Goal: Transaction & Acquisition: Purchase product/service

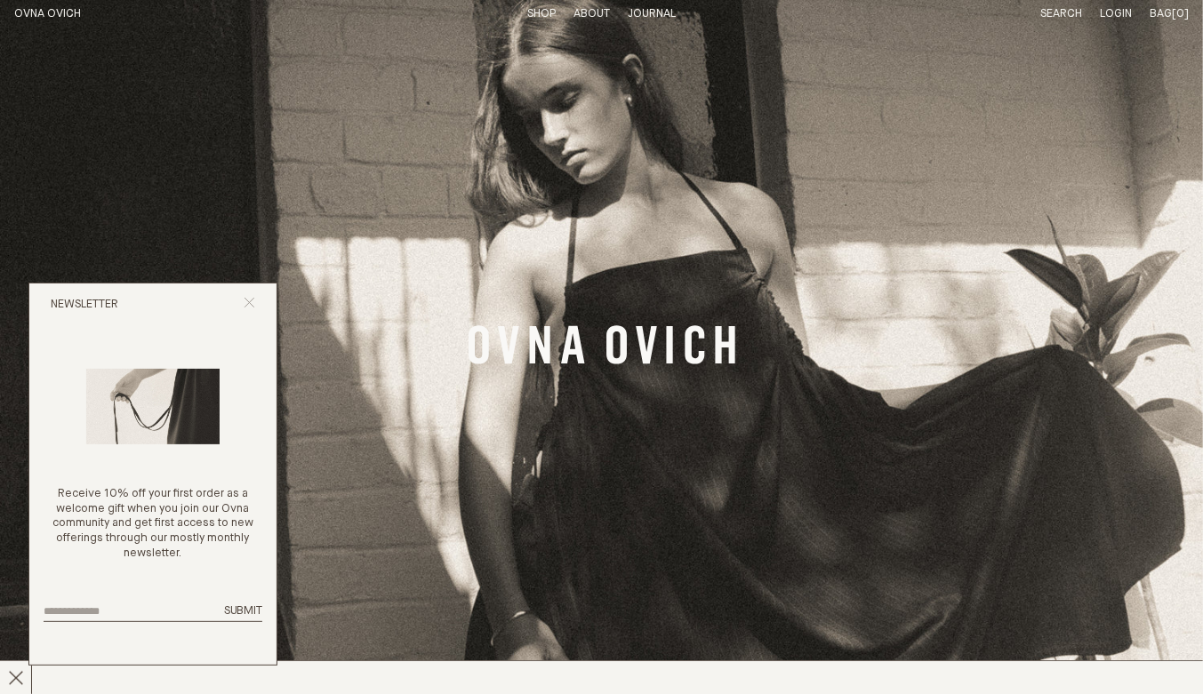
click at [252, 300] on line "Close popup" at bounding box center [249, 303] width 10 height 10
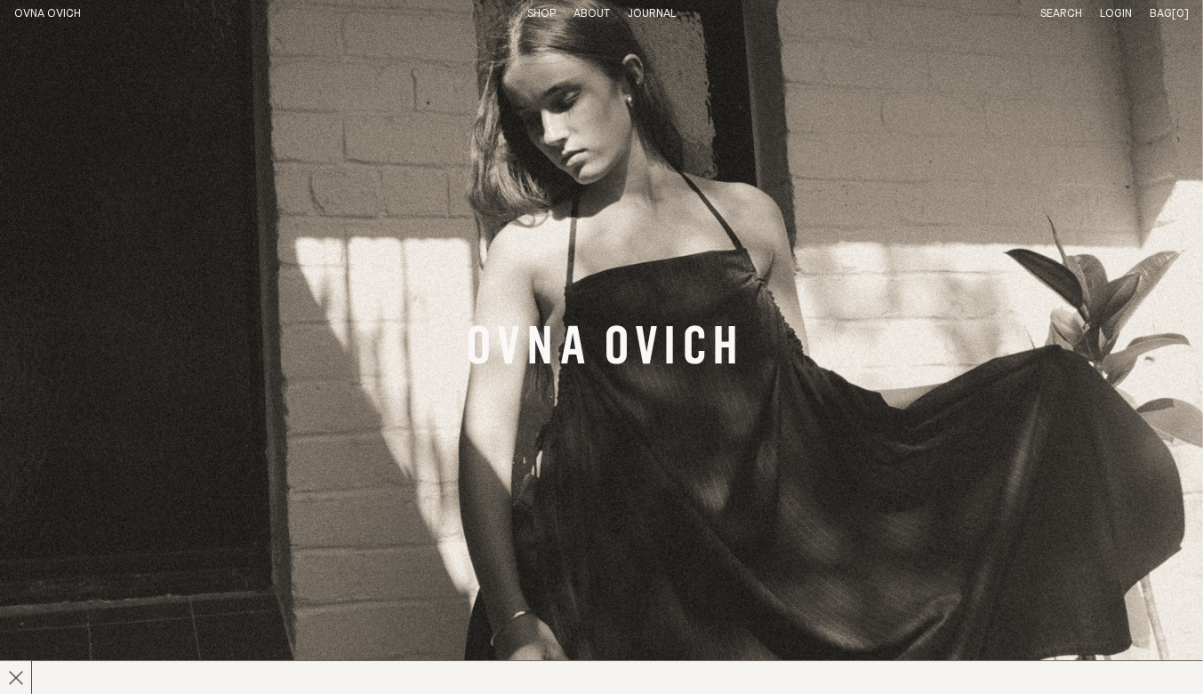
click at [536, 9] on link "Shop" at bounding box center [541, 14] width 28 height 12
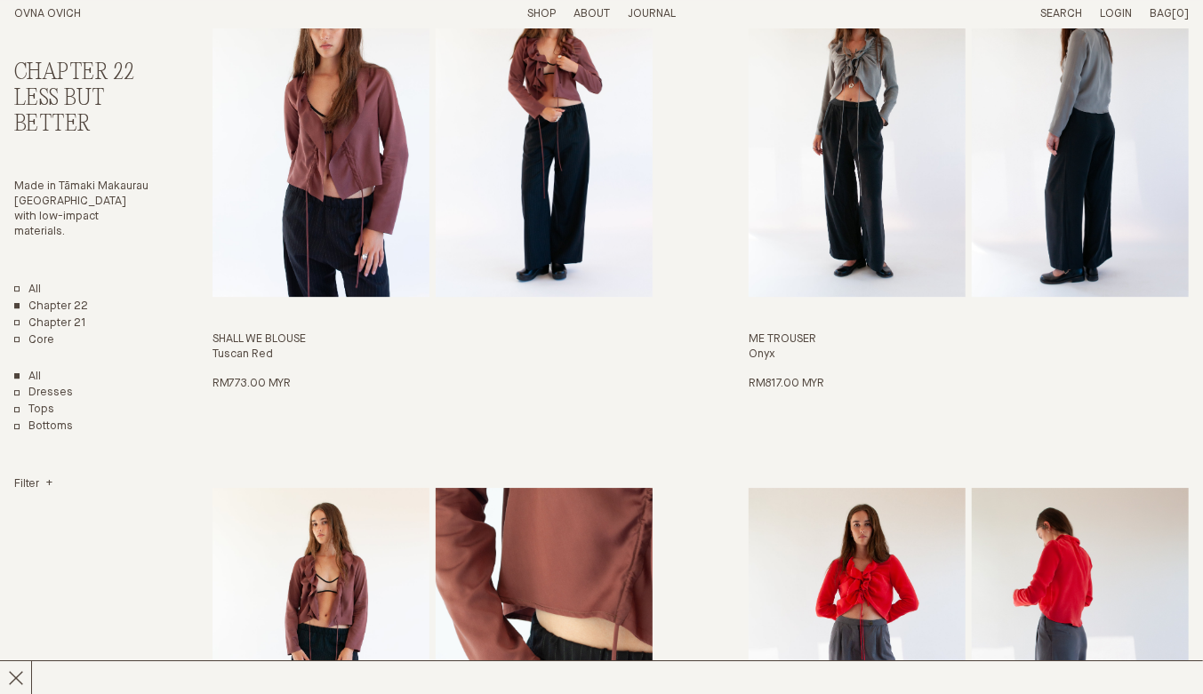
scroll to position [2808, 0]
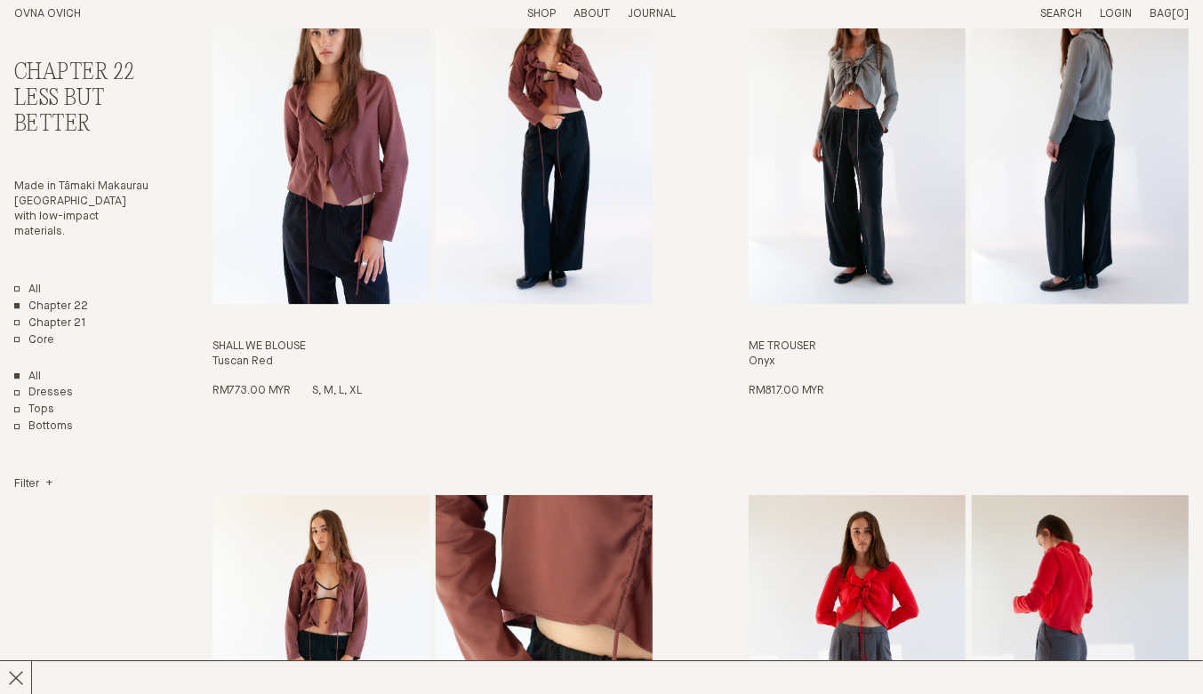
click at [329, 203] on img "Shall We Blouse" at bounding box center [320, 139] width 217 height 330
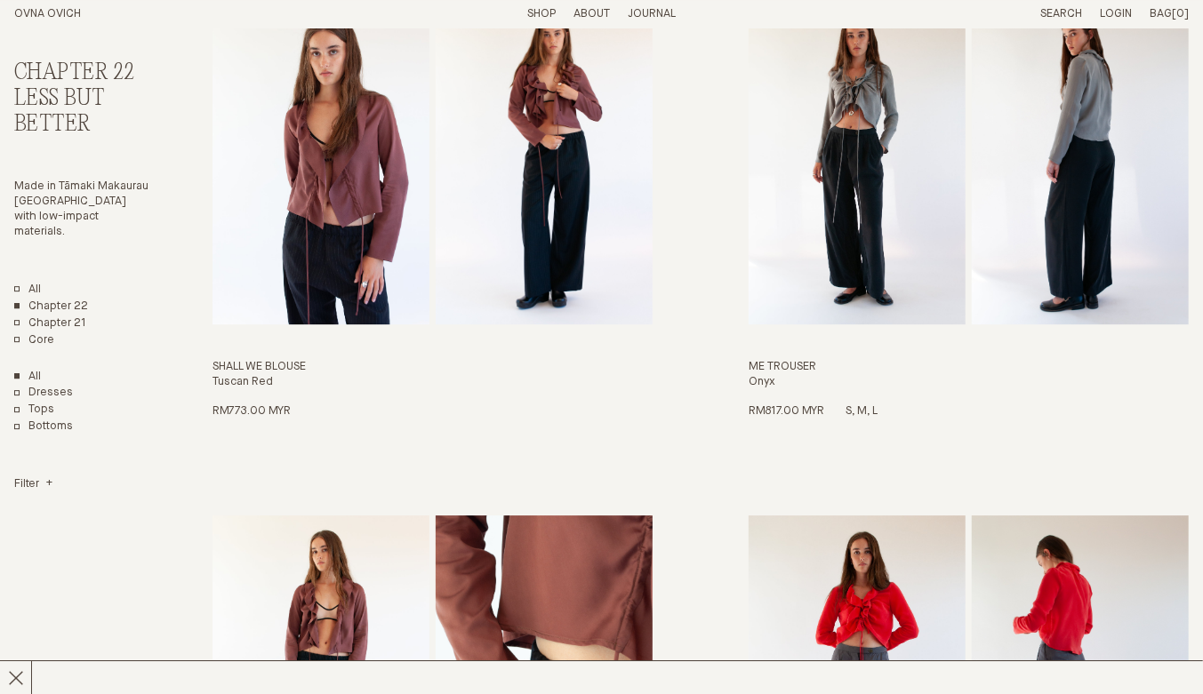
click at [862, 140] on img "Me Trouser" at bounding box center [856, 160] width 217 height 330
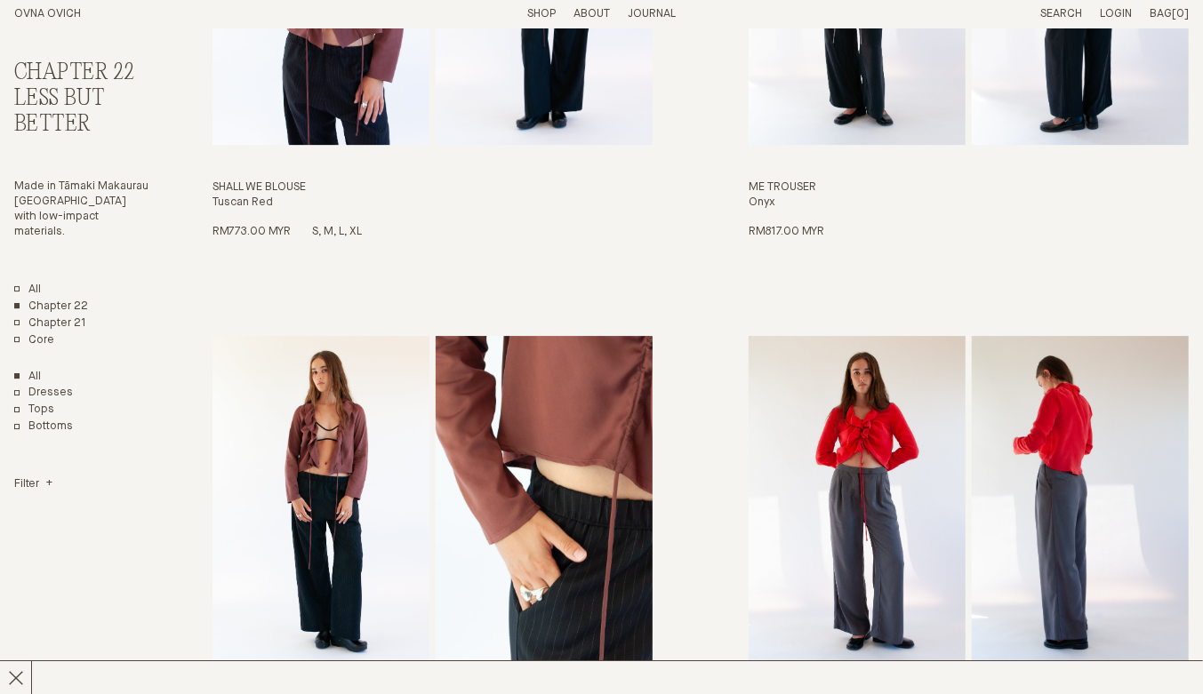
scroll to position [2972, 0]
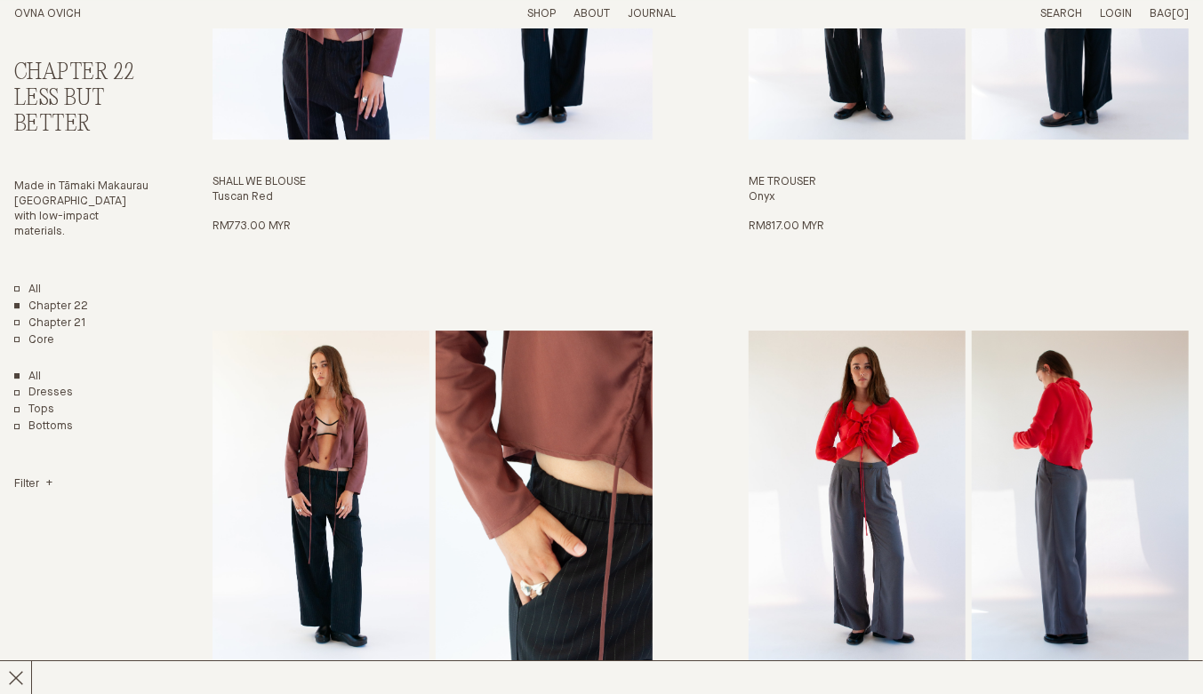
click at [864, 454] on img "Me Trouser" at bounding box center [856, 496] width 217 height 330
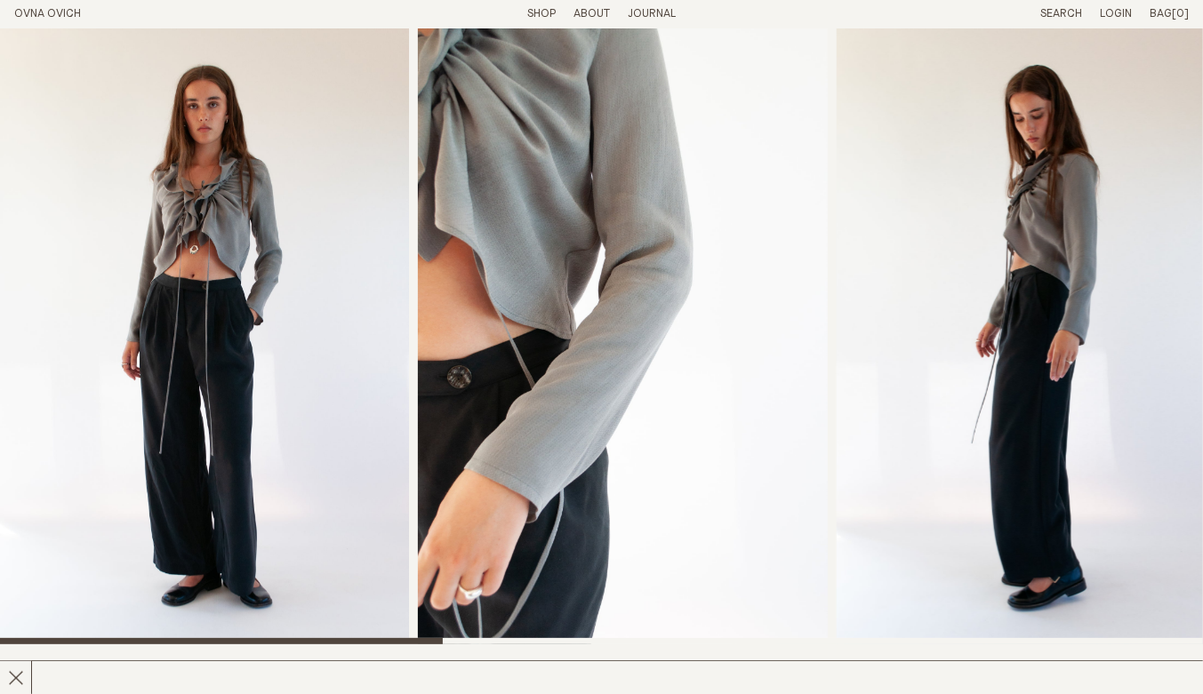
click at [164, 297] on img "1 / 8" at bounding box center [204, 336] width 409 height 616
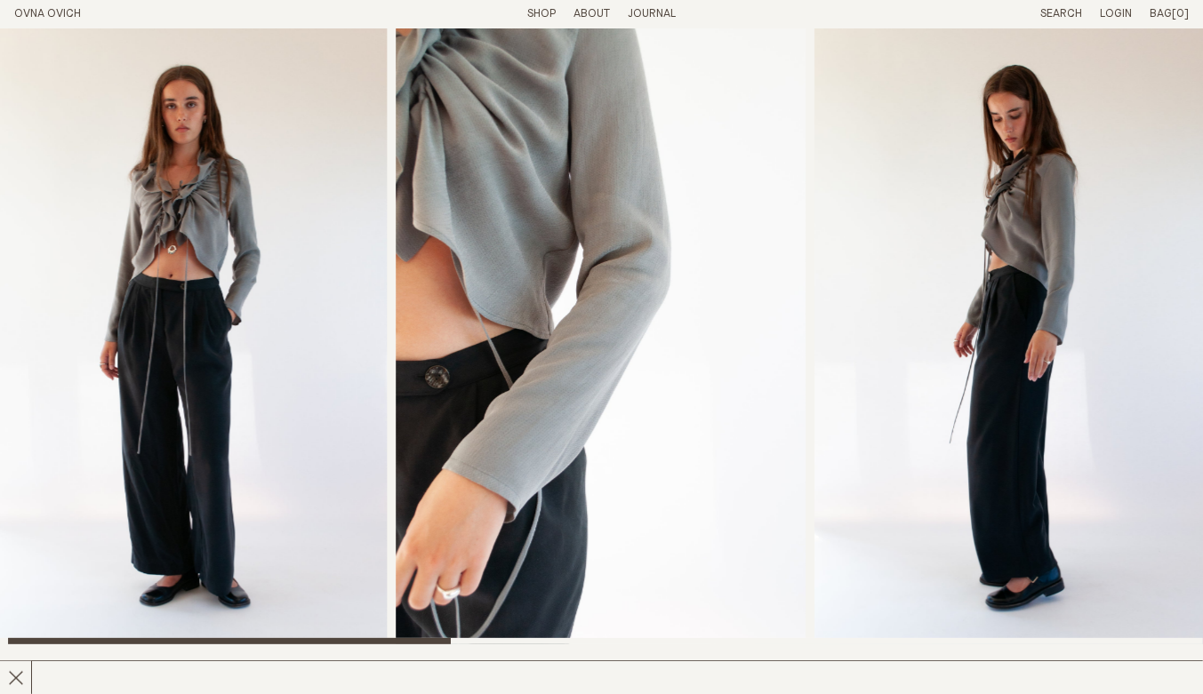
click at [169, 299] on img "1 / 8" at bounding box center [182, 336] width 409 height 616
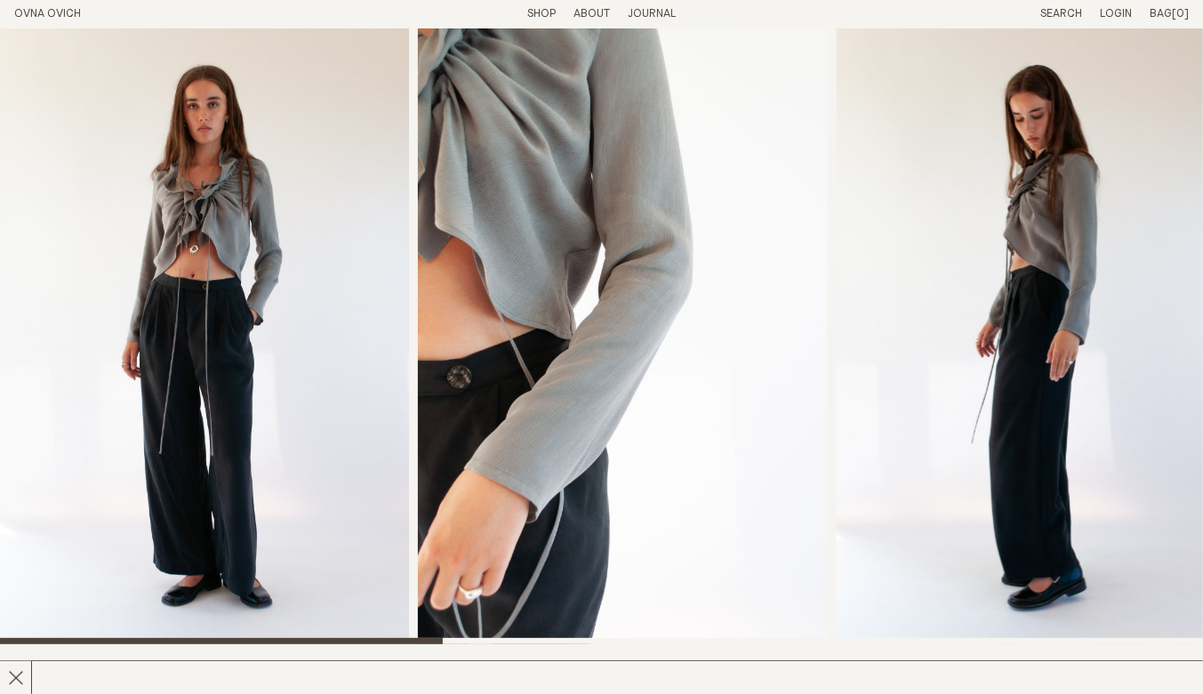
click at [544, 240] on img "2 / 8" at bounding box center [622, 336] width 409 height 616
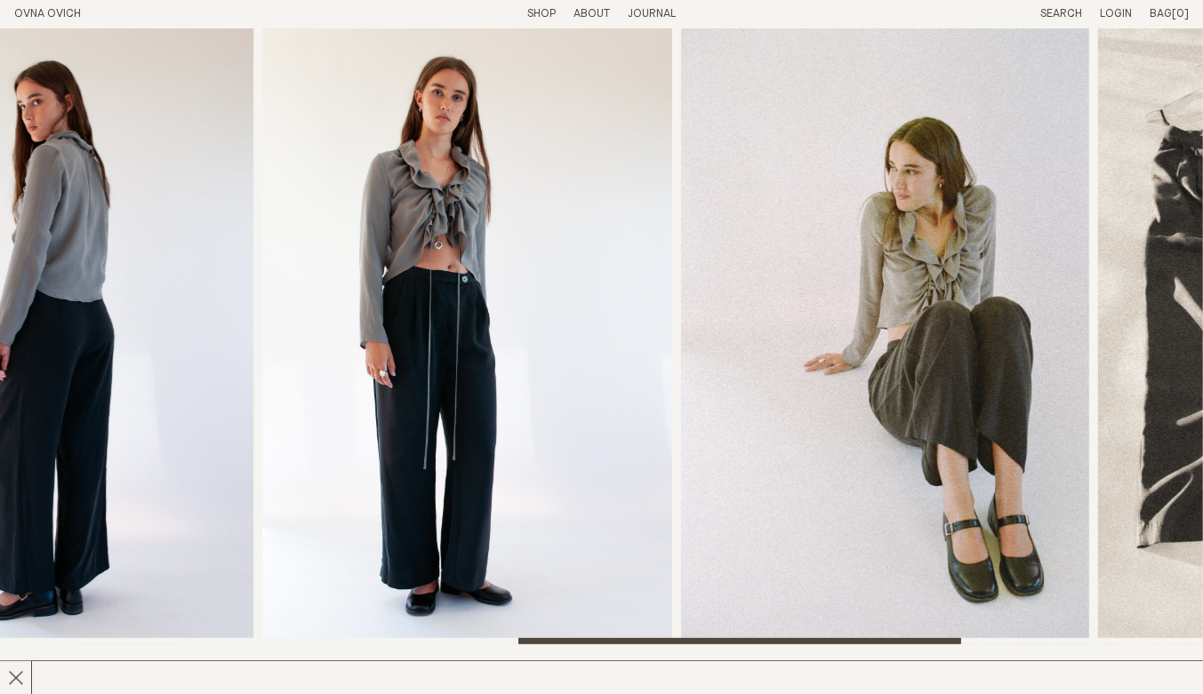
click at [453, 301] on img "5 / 8" at bounding box center [466, 336] width 409 height 616
click at [942, 336] on img "6 / 8" at bounding box center [885, 336] width 408 height 616
